Goal: Register for event/course

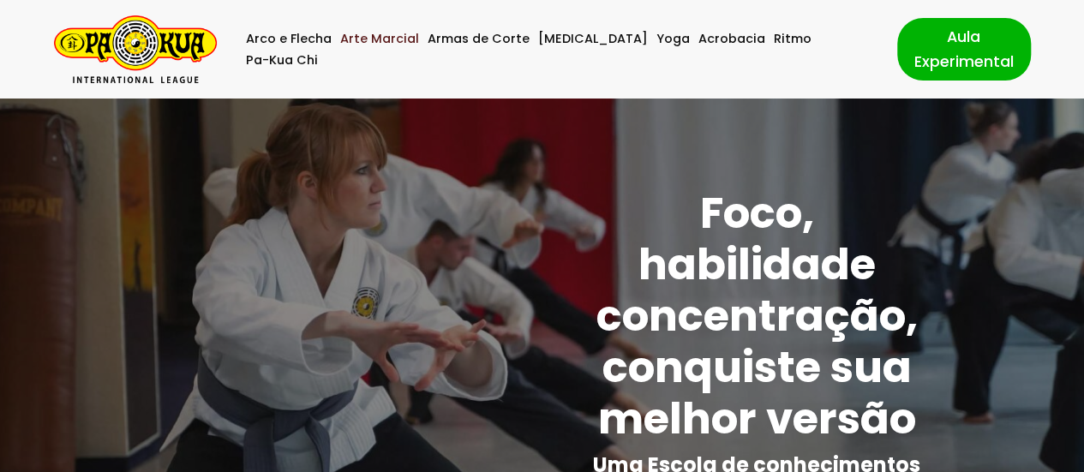
click at [393, 41] on link "Arte Marcial" at bounding box center [379, 38] width 79 height 21
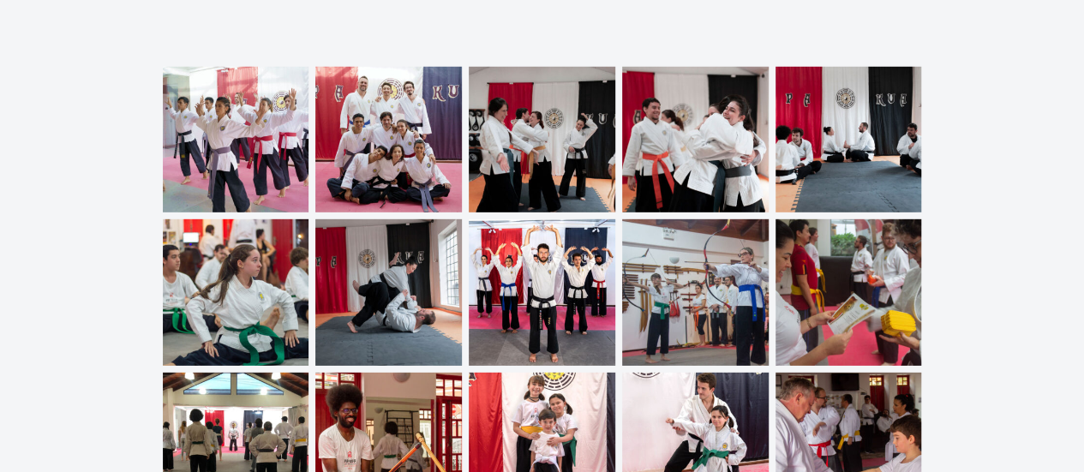
scroll to position [5682, 0]
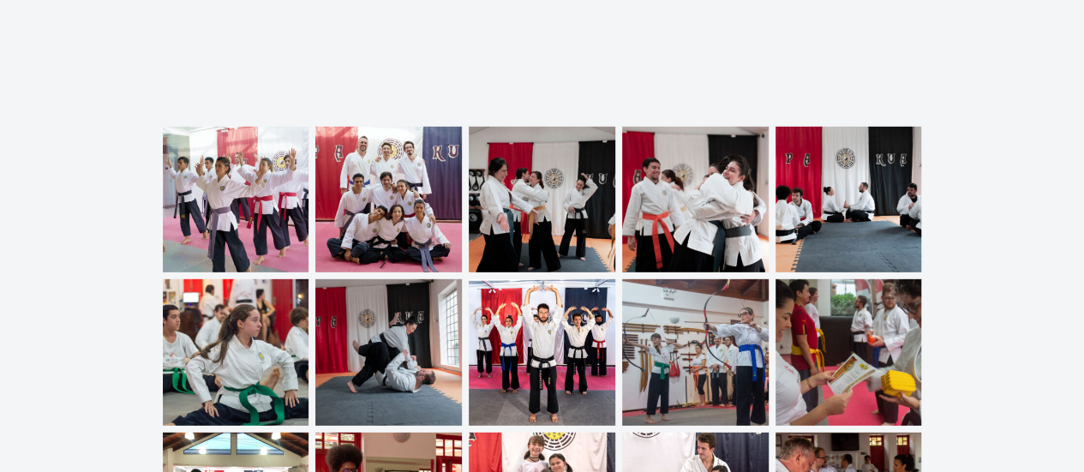
click at [231, 147] on img at bounding box center [236, 200] width 147 height 147
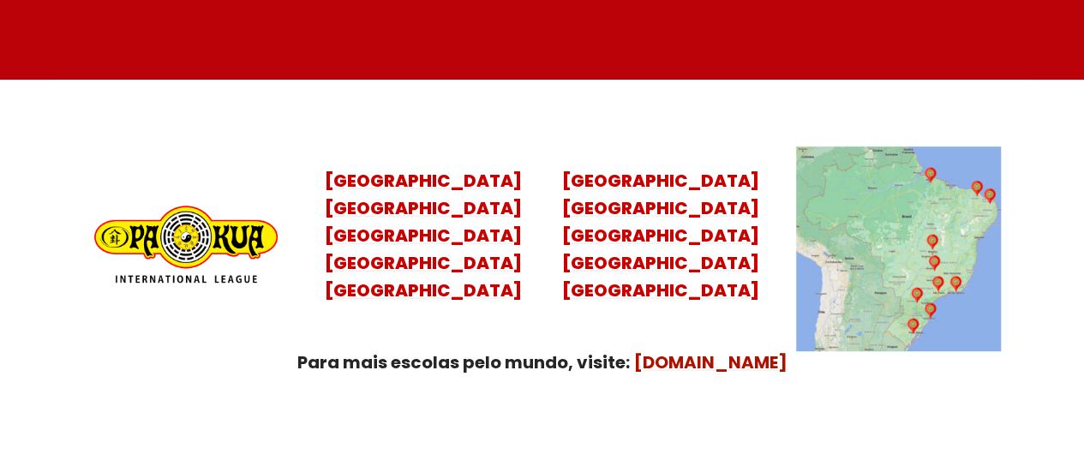
scroll to position [6837, 0]
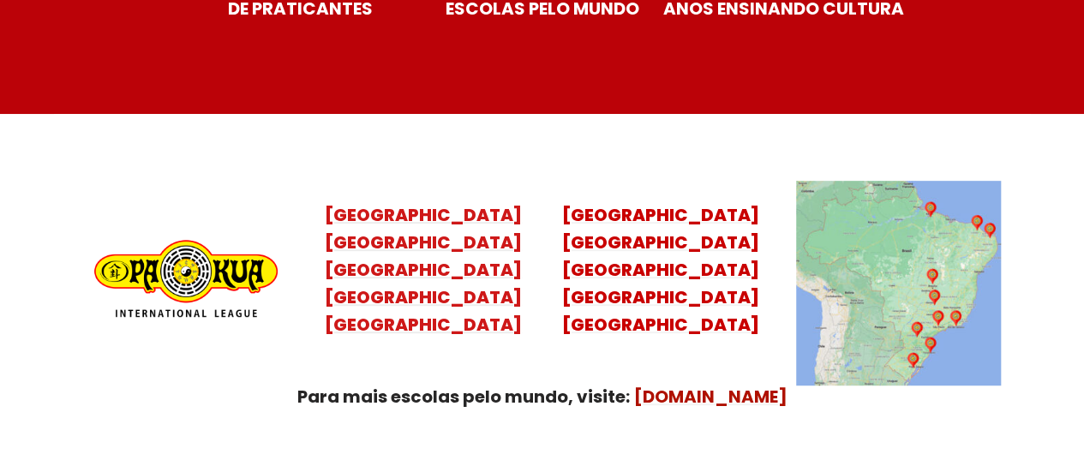
click at [410, 272] on mark "[GEOGRAPHIC_DATA] [GEOGRAPHIC_DATA] [GEOGRAPHIC_DATA] [GEOGRAPHIC_DATA]" at bounding box center [423, 284] width 197 height 106
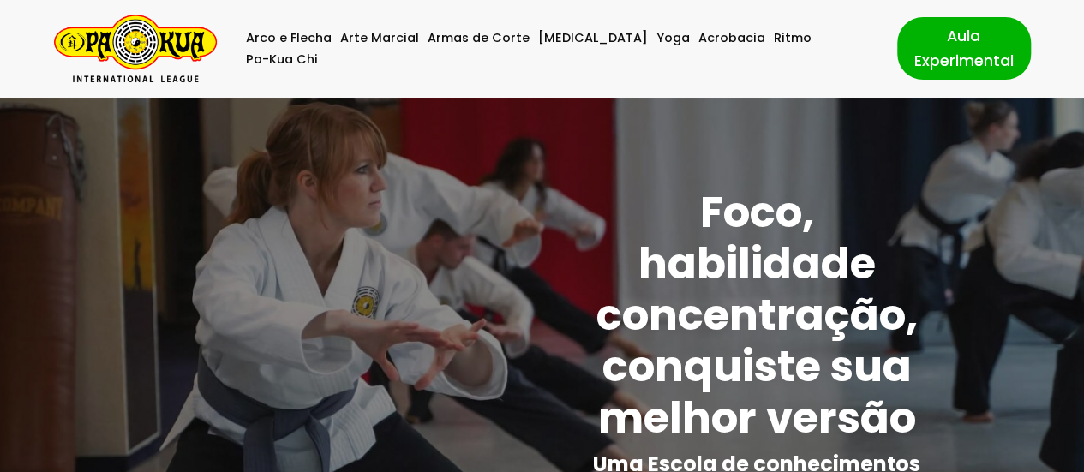
scroll to position [0, 0]
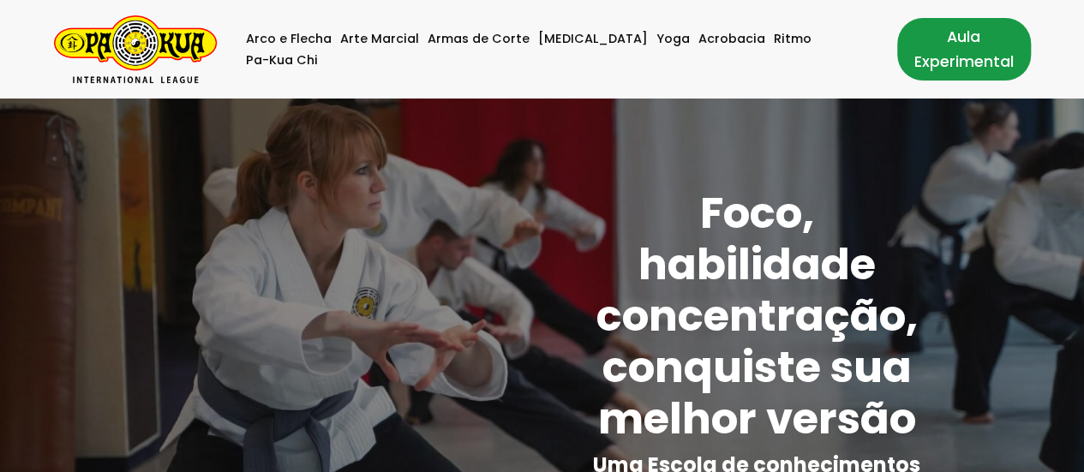
click at [921, 52] on link "Aula Experimental" at bounding box center [965, 49] width 134 height 62
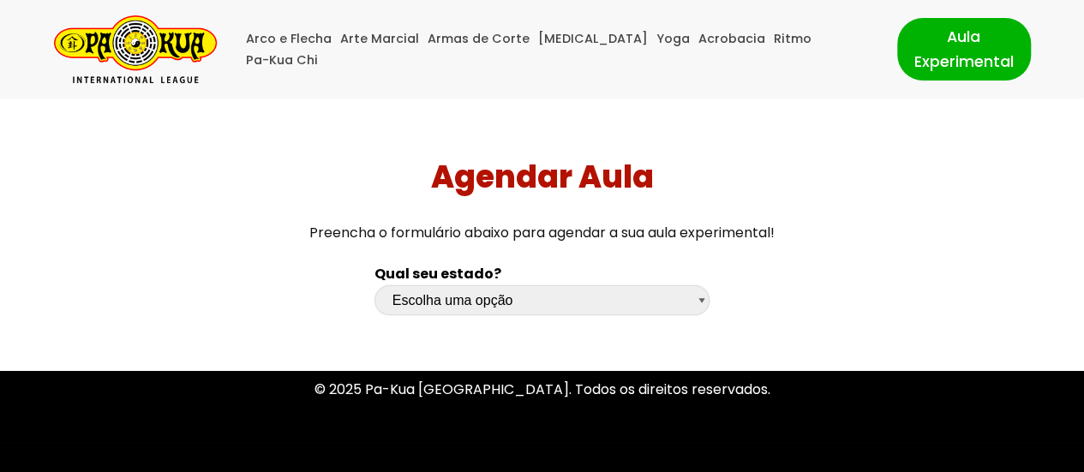
click at [497, 298] on select "Escolha uma opção Rio Grande do Sul Santa Catarina Paraná São Paulo Rio de Jane…" at bounding box center [542, 300] width 335 height 30
click at [514, 301] on select "Escolha uma opção Rio Grande do Sul Santa Catarina Paraná São Paulo Rio de Jane…" at bounding box center [542, 300] width 335 height 30
select select "sp"
click at [375, 285] on select "Escolha uma opção Rio Grande do Sul Santa Catarina Paraná São Paulo Rio de Jane…" at bounding box center [542, 300] width 335 height 30
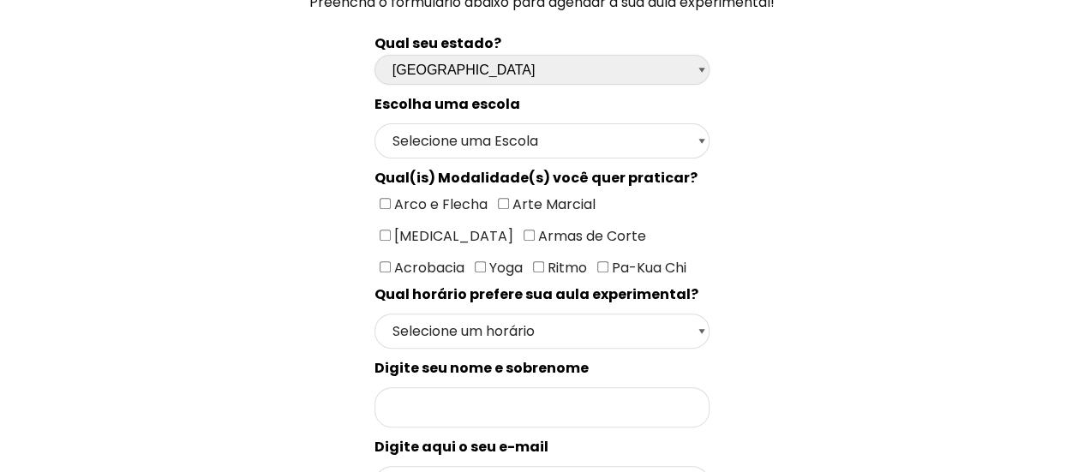
scroll to position [257, 0]
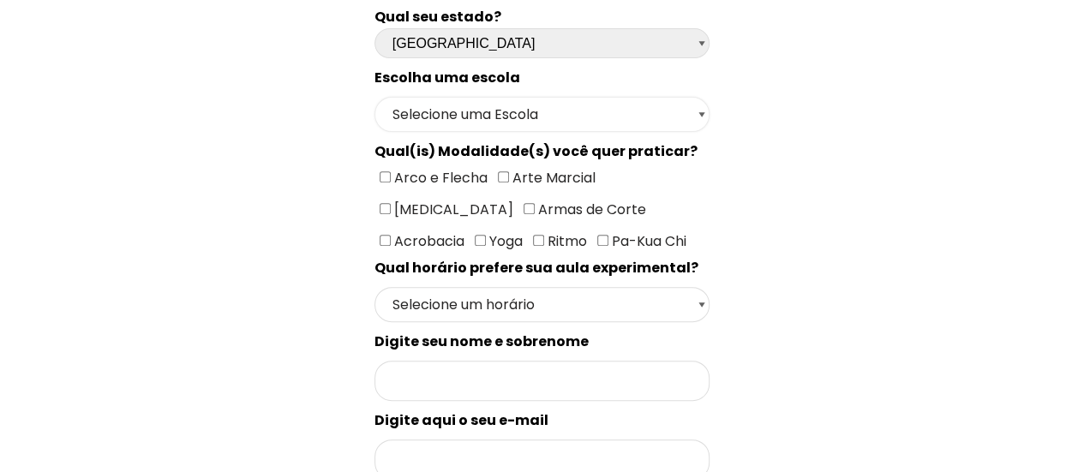
click at [589, 105] on select "Selecione uma Escola São Paulo - Escola Santa Cruz São Paulo - Escola Ana Rosa …" at bounding box center [542, 114] width 335 height 35
click at [435, 102] on select "Selecione uma Escola São Paulo - Escola Santa Cruz São Paulo - Escola Ana Rosa …" at bounding box center [542, 114] width 335 height 35
click at [375, 97] on select "Selecione uma Escola São Paulo - Escola Santa Cruz São Paulo - Escola Ana Rosa …" at bounding box center [542, 114] width 335 height 35
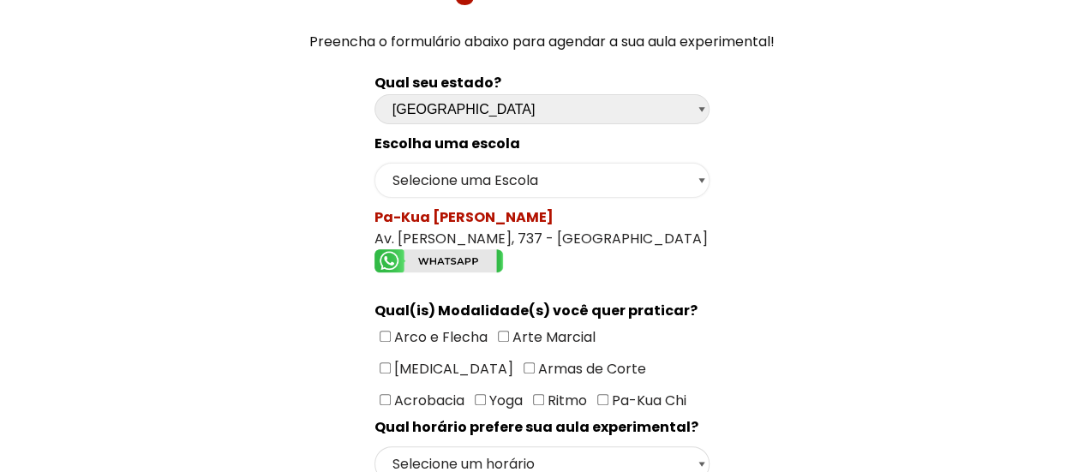
scroll to position [171, 0]
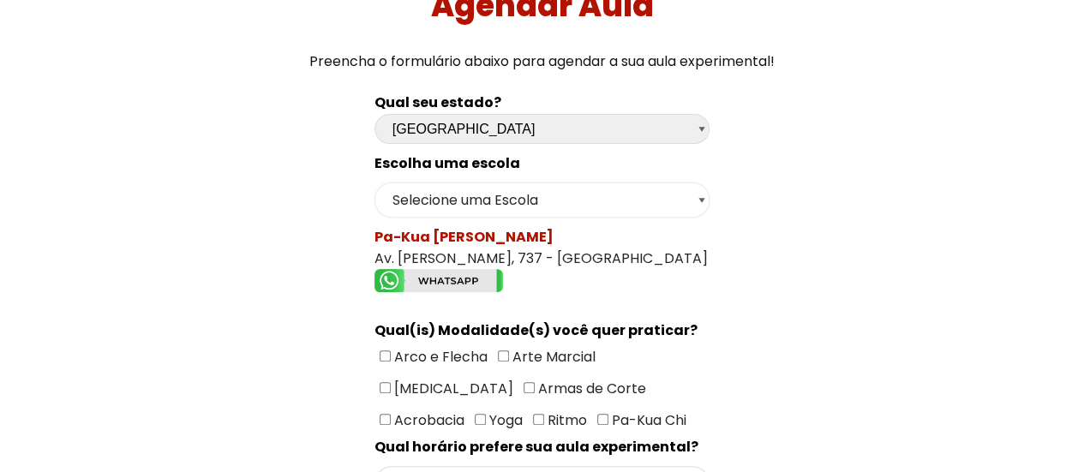
click at [455, 213] on select "Selecione uma Escola São Paulo - Escola Santa Cruz São Paulo - Escola Ana Rosa …" at bounding box center [542, 200] width 335 height 35
select select "São Paulo - Escola Santa Cruz"
click at [375, 183] on select "Selecione uma Escola São Paulo - Escola Santa Cruz São Paulo - Escola Ana Rosa …" at bounding box center [542, 200] width 335 height 35
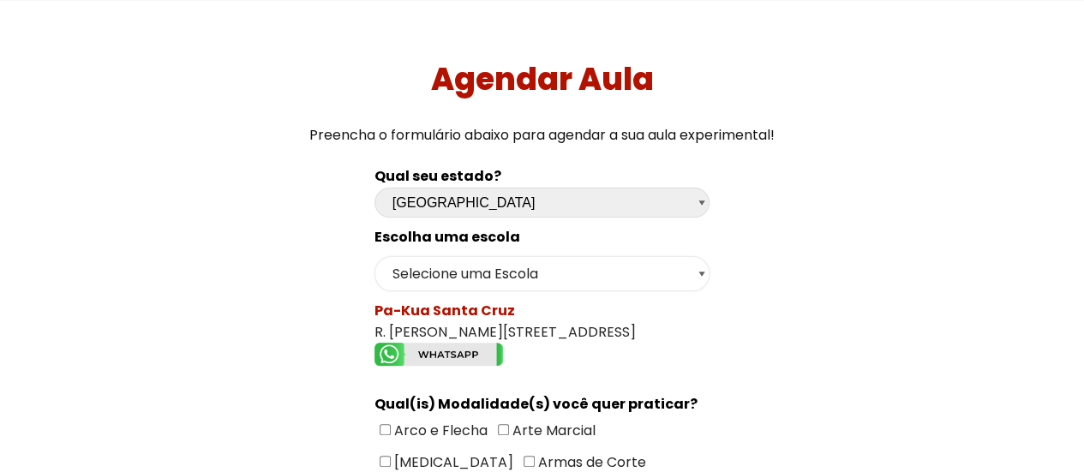
scroll to position [0, 0]
